Goal: Information Seeking & Learning: Learn about a topic

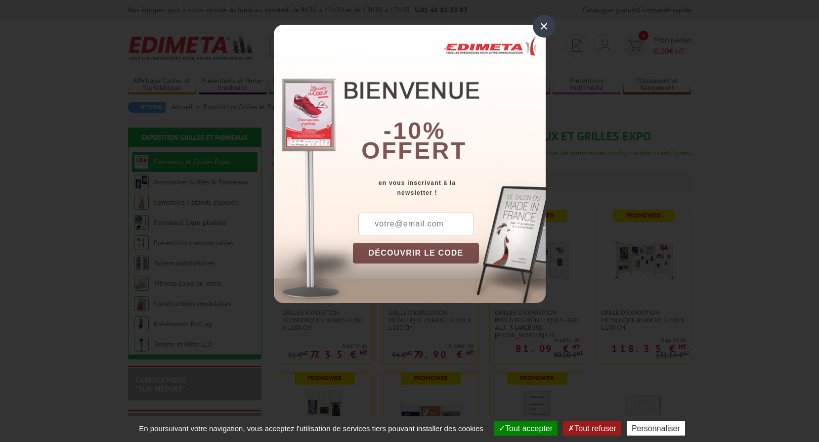
click at [551, 26] on div "×" at bounding box center [544, 26] width 23 height 23
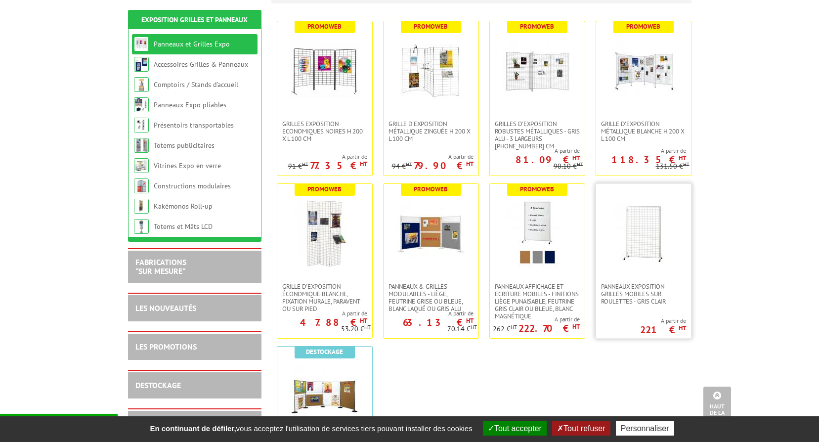
scroll to position [132, 0]
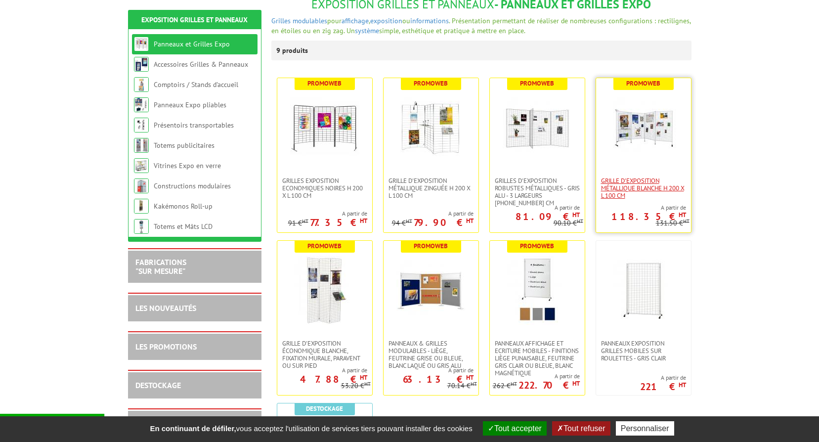
click at [613, 181] on span "Grille d'exposition métallique blanche H 200 x L 100 cm" at bounding box center [643, 188] width 85 height 22
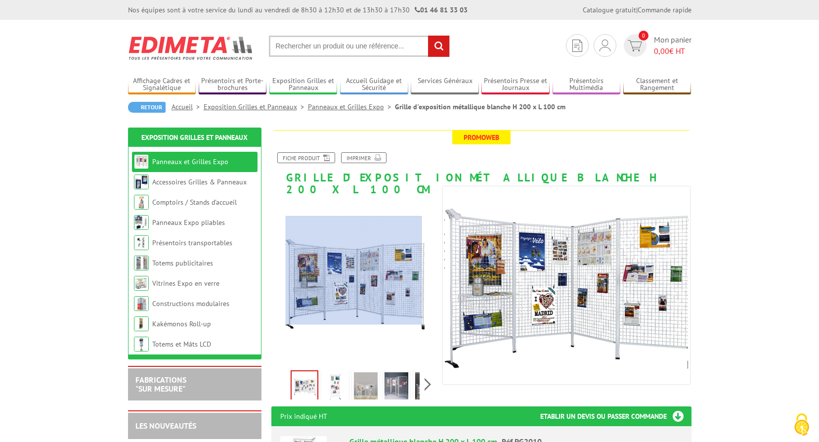
click at [352, 270] on div at bounding box center [354, 270] width 136 height 109
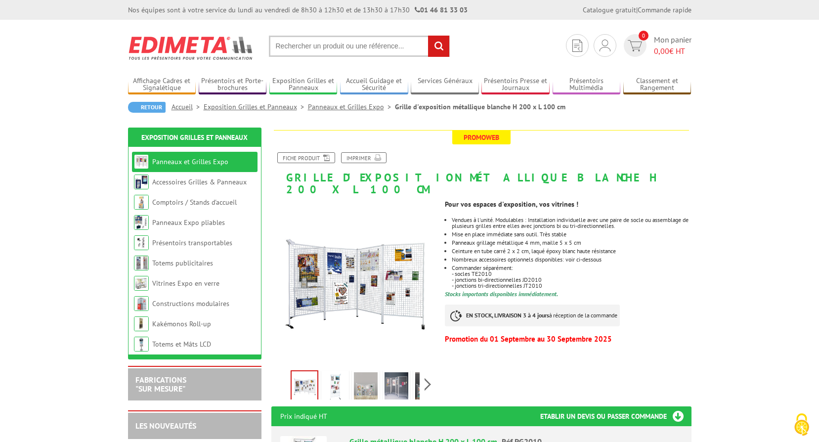
click at [367, 378] on img at bounding box center [366, 387] width 24 height 31
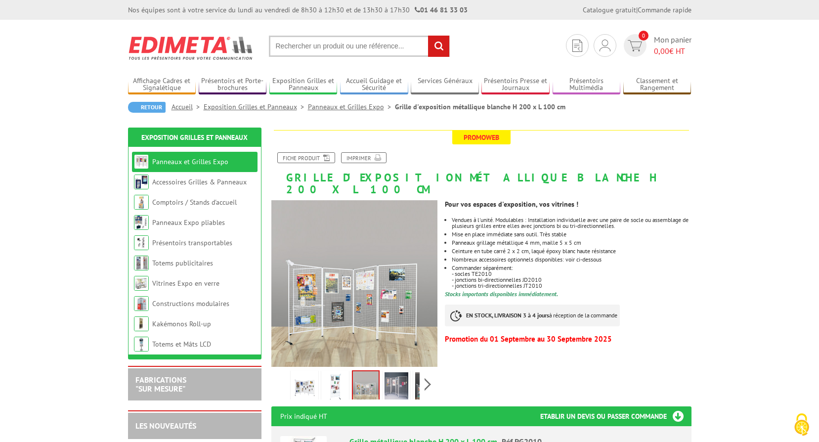
click at [392, 372] on img at bounding box center [396, 387] width 24 height 31
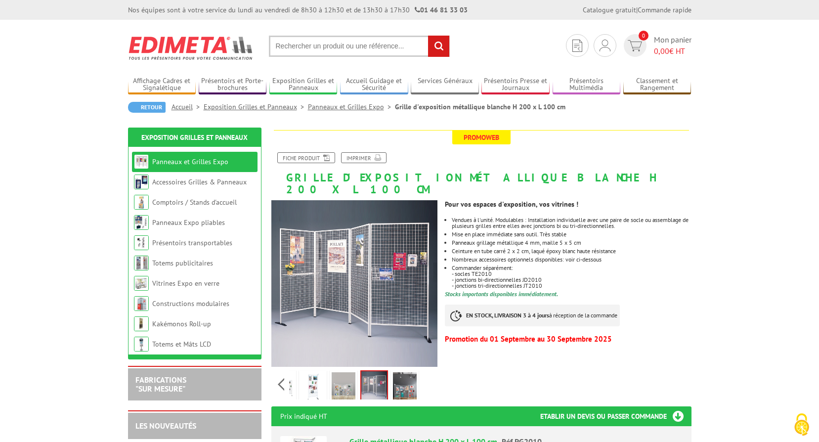
click at [427, 368] on div "Previous Next" at bounding box center [354, 384] width 166 height 35
click at [407, 372] on img at bounding box center [405, 387] width 24 height 31
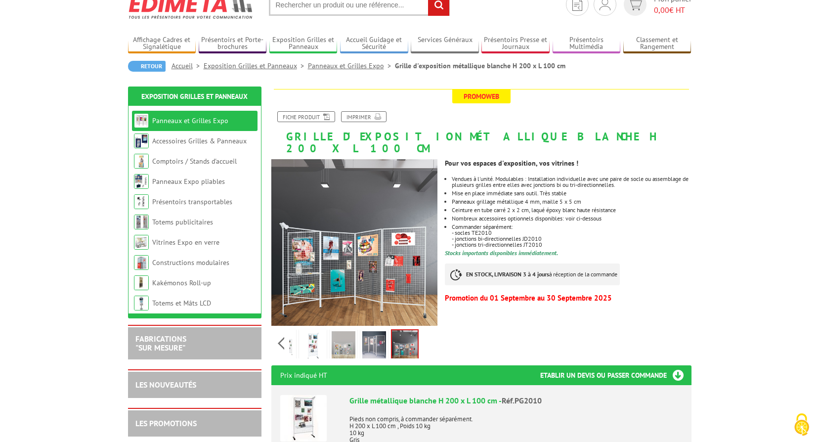
scroll to position [66, 0]
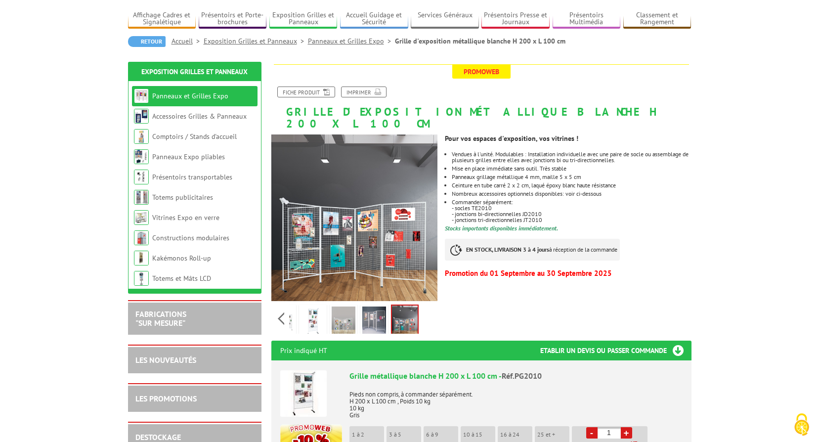
click at [309, 314] on img at bounding box center [313, 321] width 24 height 31
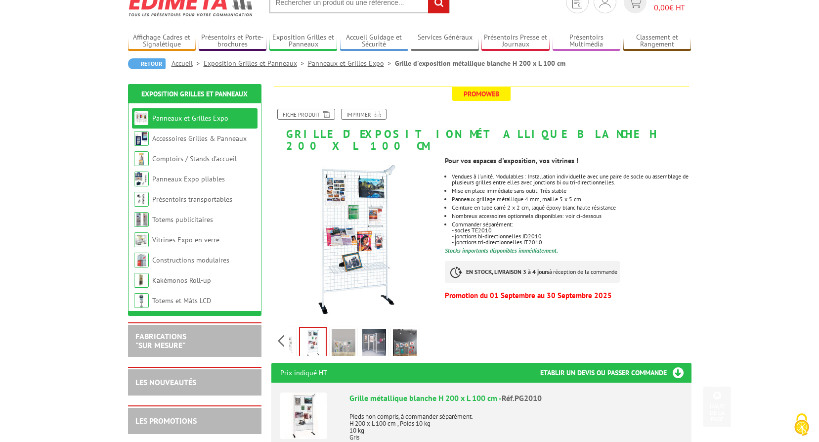
scroll to position [0, 0]
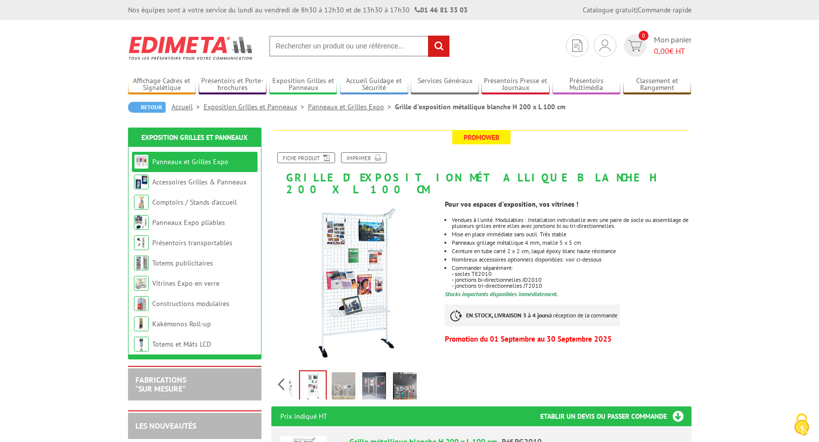
click at [373, 379] on img at bounding box center [374, 387] width 24 height 31
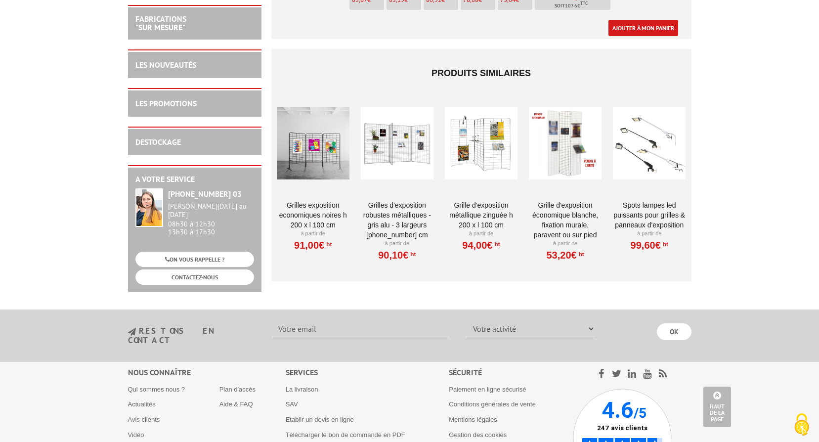
scroll to position [3448, 0]
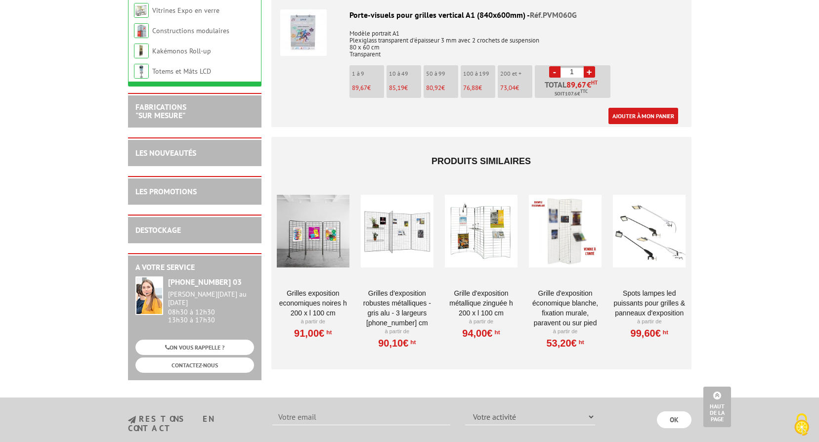
click at [405, 223] on div at bounding box center [397, 231] width 73 height 99
